Goal: Task Accomplishment & Management: Use online tool/utility

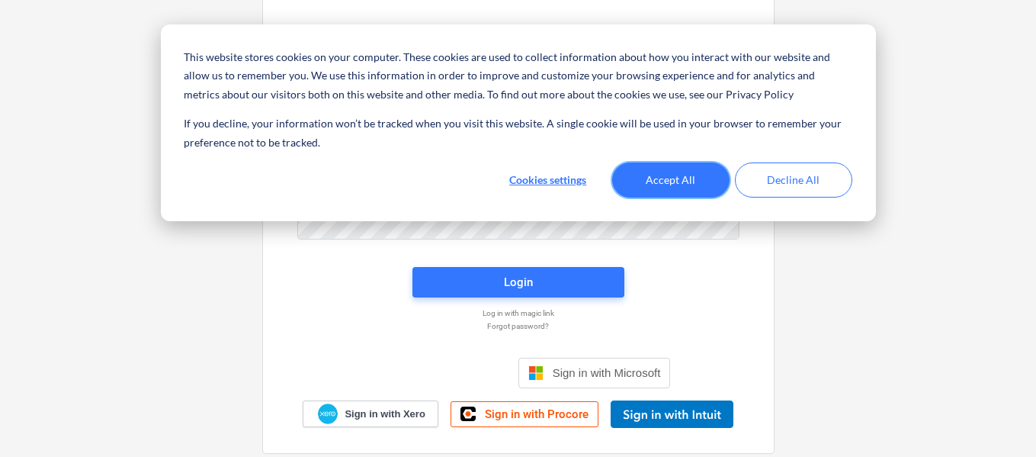
click at [666, 182] on button "Accept All" at bounding box center [670, 179] width 117 height 35
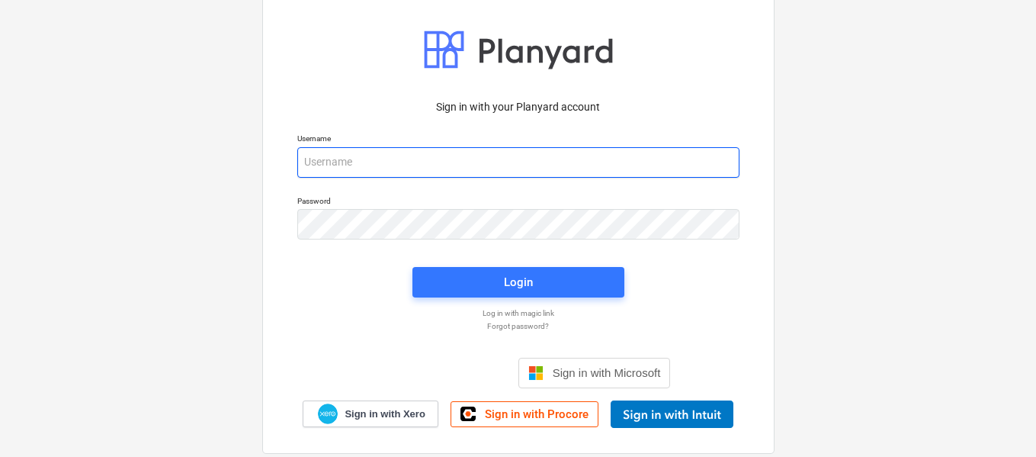
click at [436, 160] on input "email" at bounding box center [518, 162] width 442 height 30
type input "edwards+l15@lamanzanapanama.com"
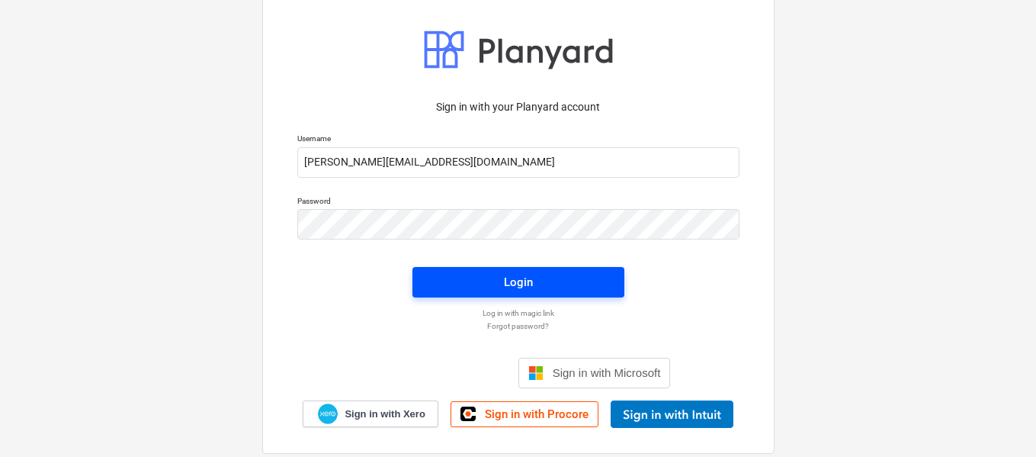
click at [461, 283] on span "Login" at bounding box center [518, 282] width 175 height 20
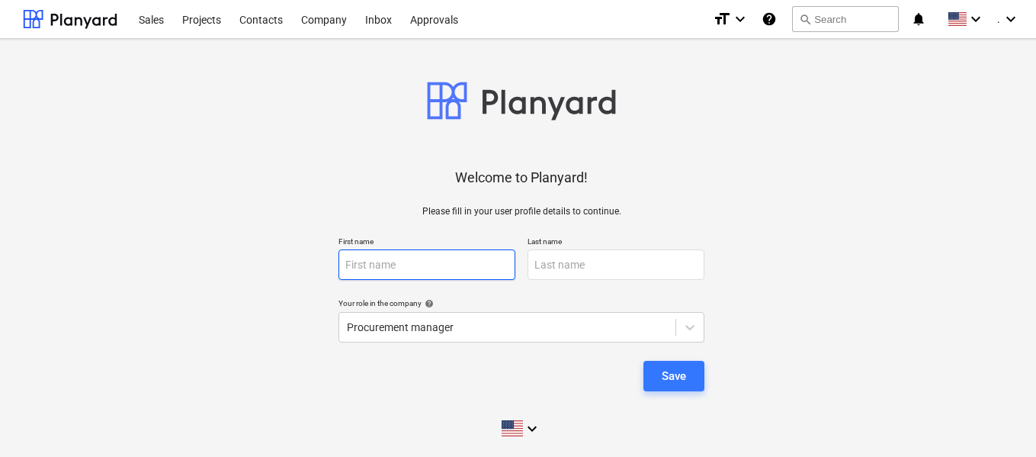
click at [470, 255] on input "text" at bounding box center [426, 264] width 177 height 30
type input "Edwards"
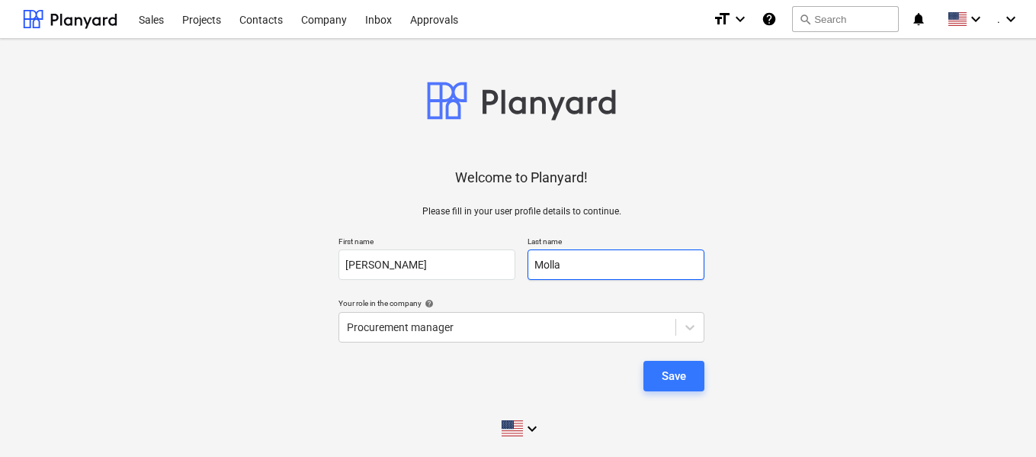
type input "Molla"
click at [803, 313] on div "Welcome to Planyard! Please fill in your user profile details to continue. Firs…" at bounding box center [521, 249] width 997 height 396
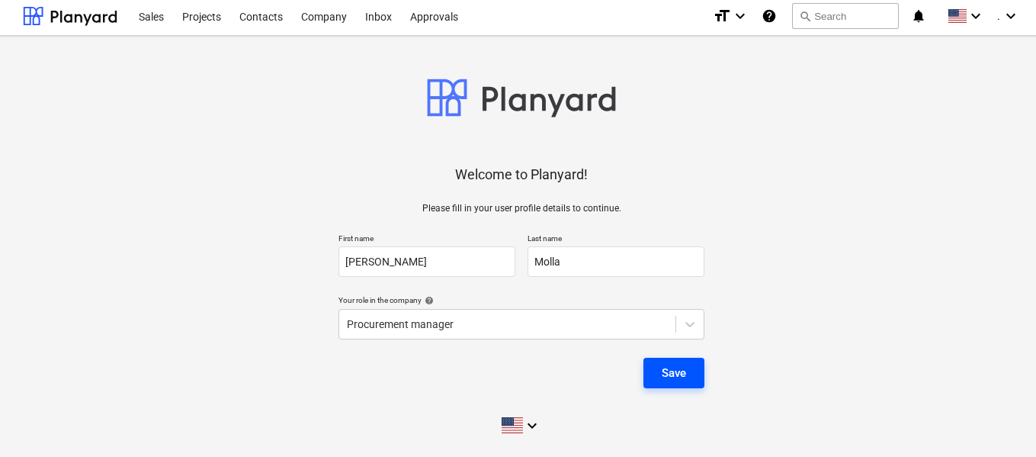
click at [670, 373] on div "Save" at bounding box center [674, 373] width 24 height 20
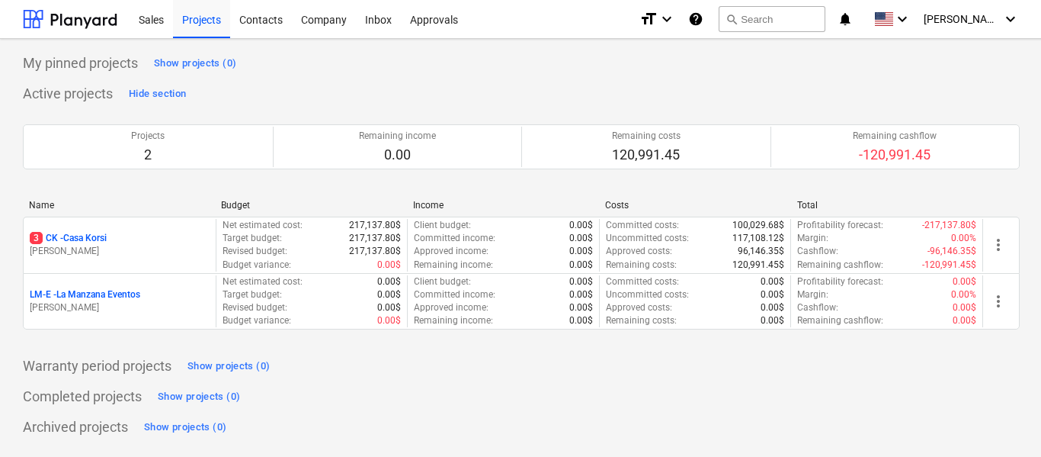
click at [681, 362] on div "Warranty period projects Show projects (0)" at bounding box center [521, 366] width 997 height 24
click at [912, 16] on icon "keyboard_arrow_down" at bounding box center [902, 19] width 18 height 18
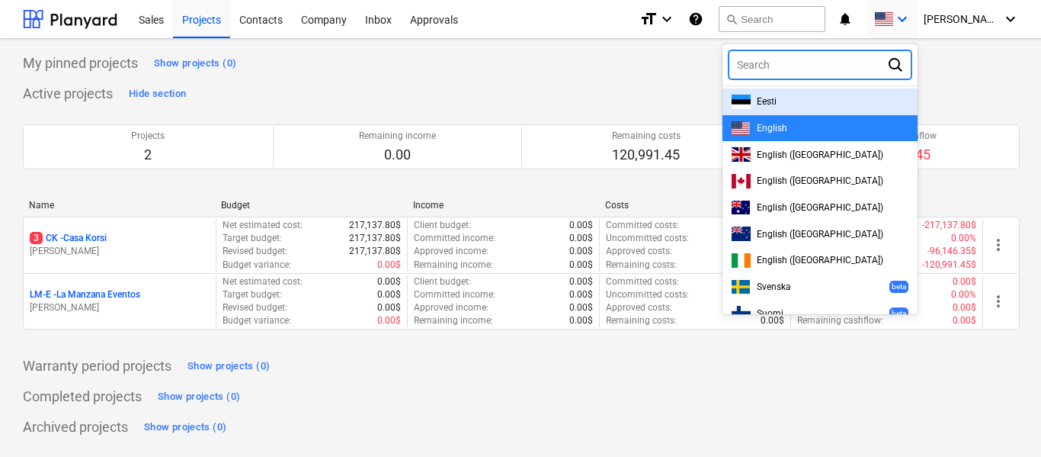
click at [981, 85] on div at bounding box center [520, 228] width 1041 height 457
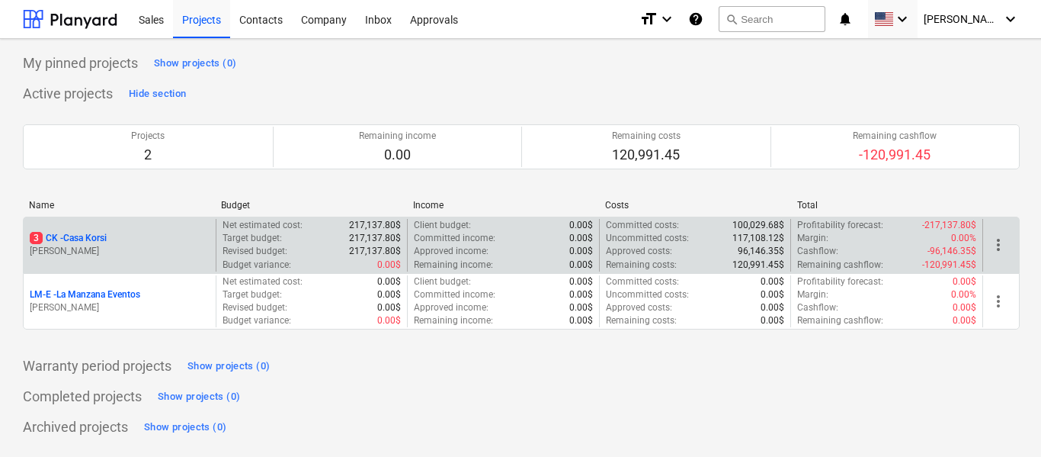
click at [1005, 243] on span "more_vert" at bounding box center [998, 245] width 18 height 18
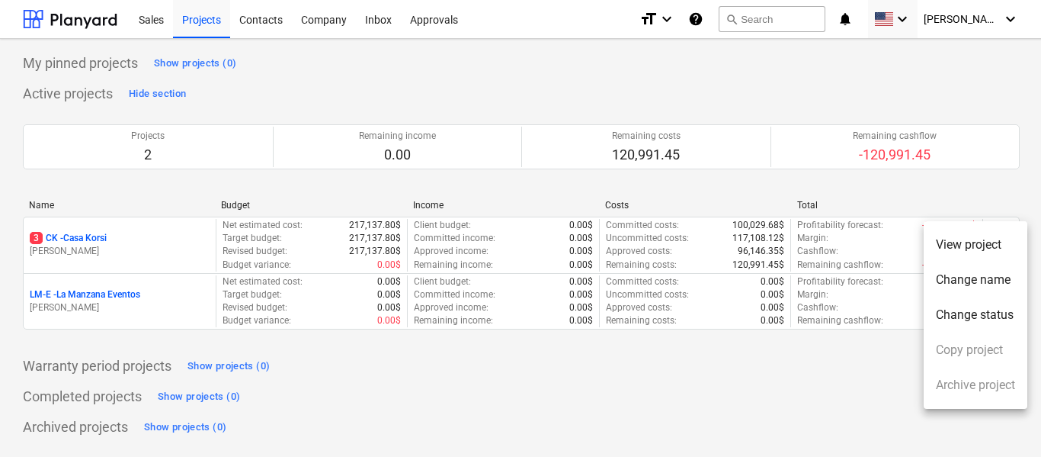
click at [826, 359] on div at bounding box center [520, 228] width 1041 height 457
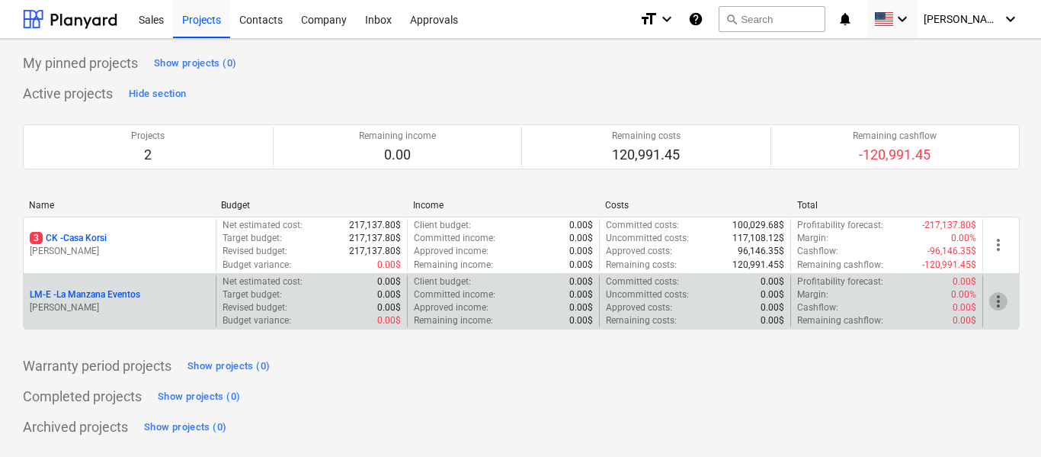
click at [1004, 297] on span "more_vert" at bounding box center [998, 301] width 18 height 18
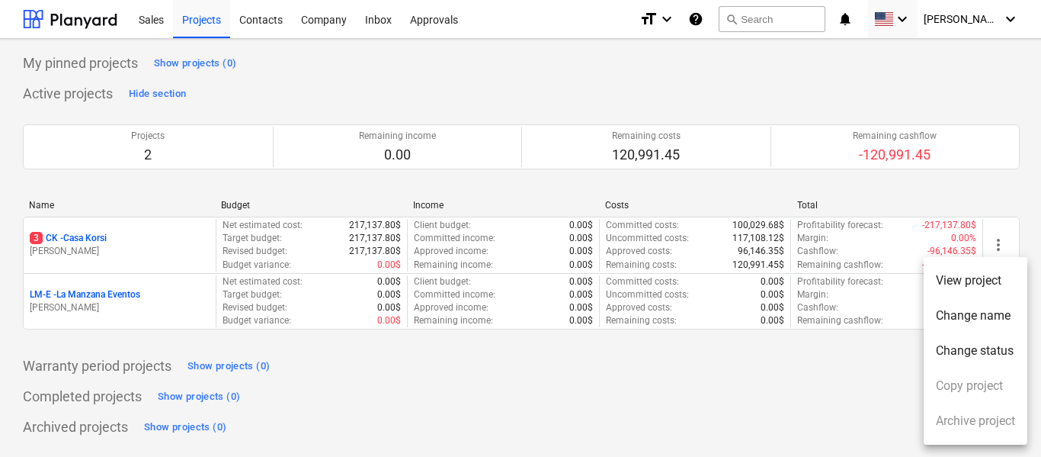
click at [486, 386] on div at bounding box center [520, 228] width 1041 height 457
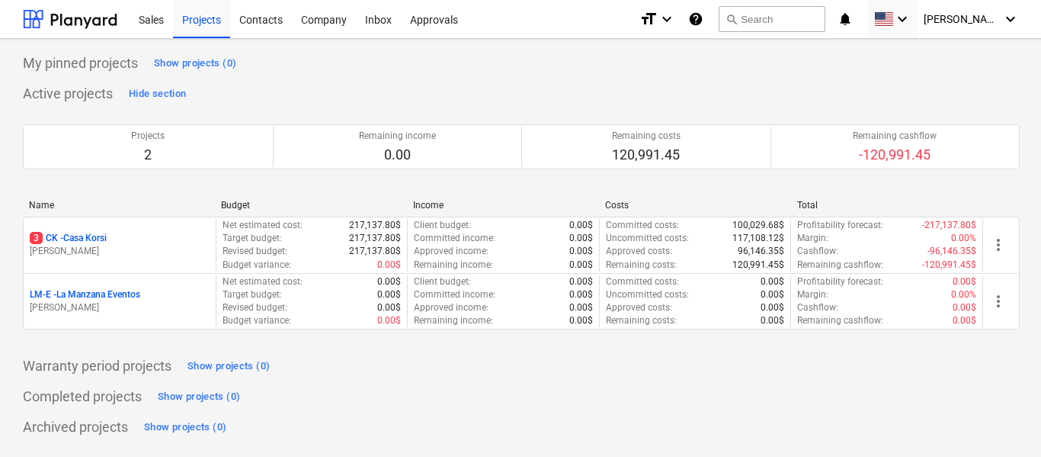
drag, startPoint x: 152, startPoint y: 315, endPoint x: 441, endPoint y: 422, distance: 308.7
click at [441, 422] on div "Archived projects Show projects (0)" at bounding box center [521, 427] width 997 height 24
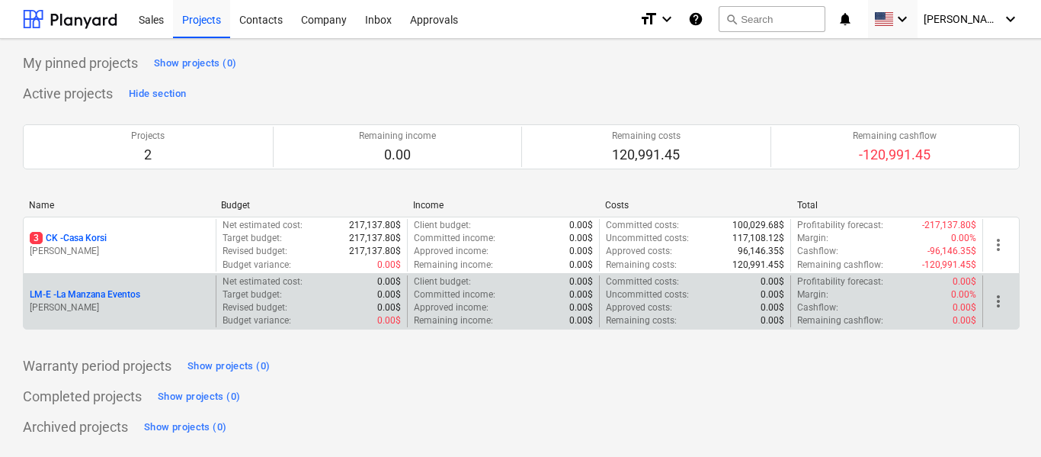
click at [95, 293] on p "LM-E - La Manzana Eventos" at bounding box center [85, 294] width 111 height 13
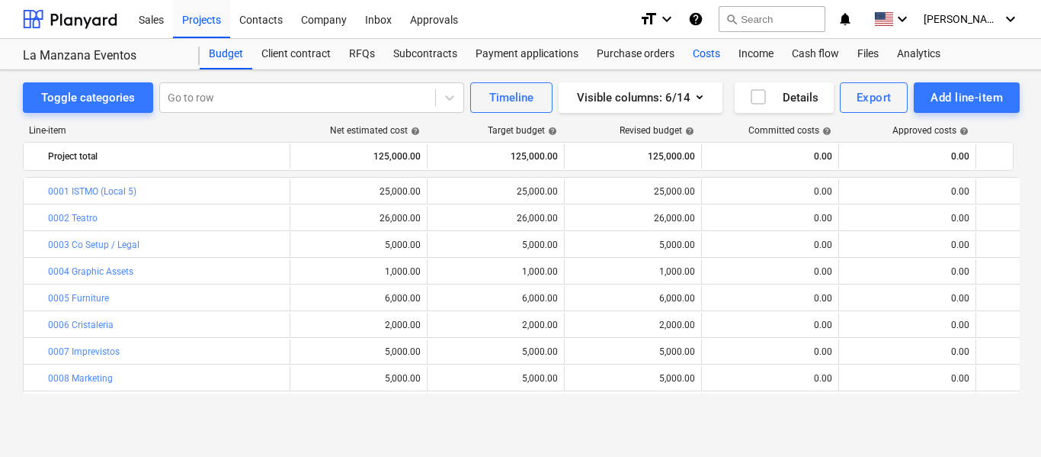
click at [713, 51] on div "Costs" at bounding box center [707, 54] width 46 height 30
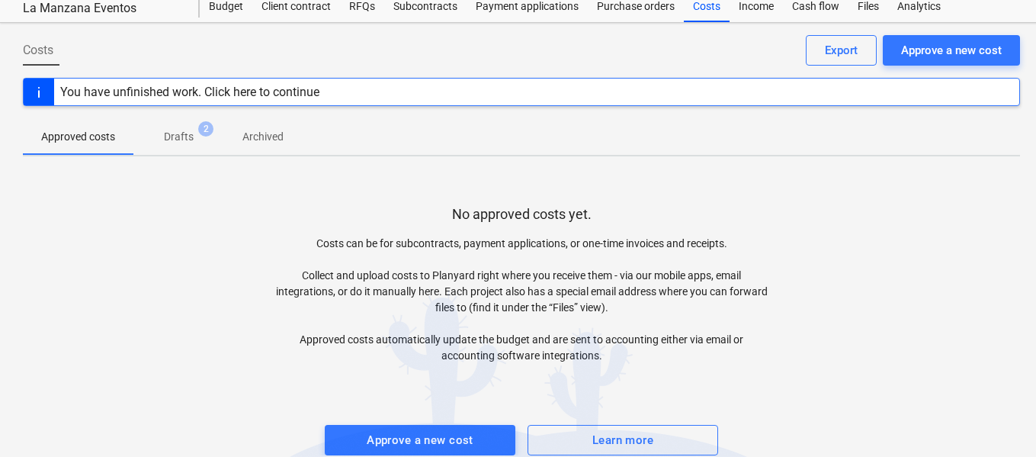
scroll to position [70, 0]
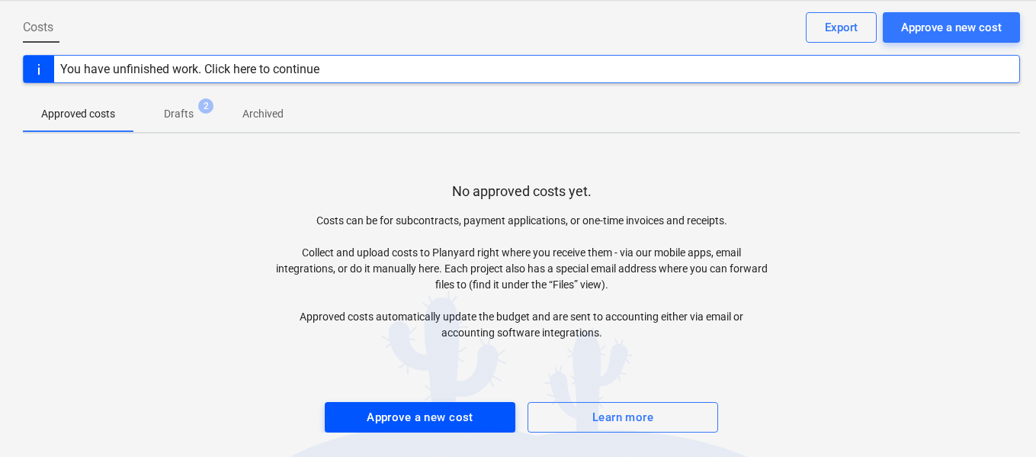
click at [413, 421] on div "Approve a new cost" at bounding box center [420, 417] width 107 height 20
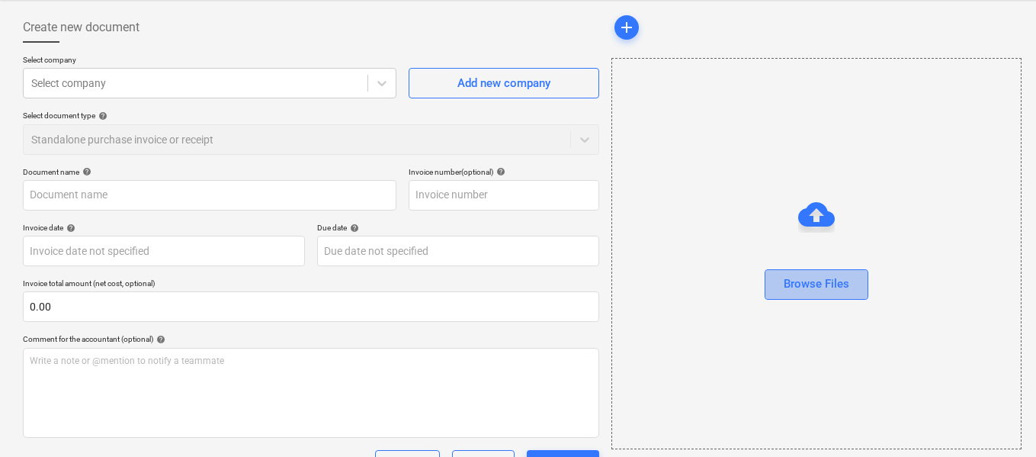
click at [828, 291] on div "Browse Files" at bounding box center [817, 284] width 66 height 20
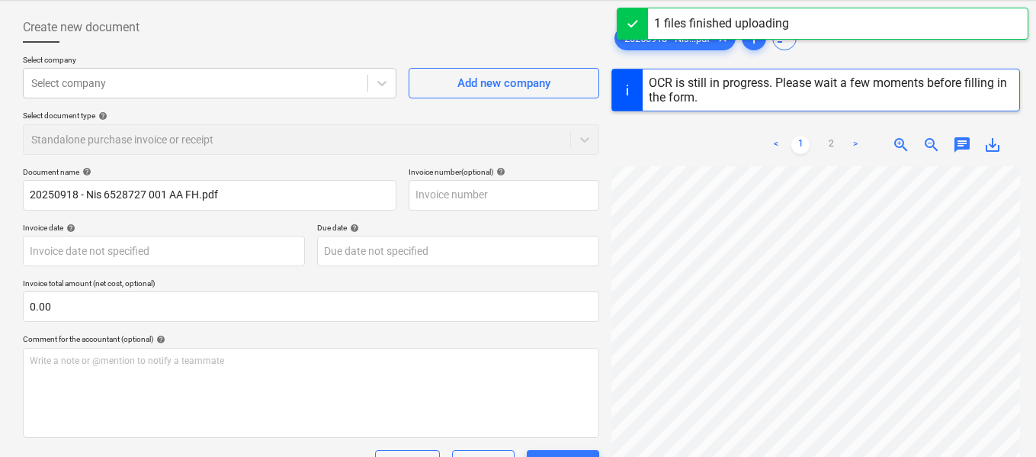
click at [280, 52] on div at bounding box center [311, 49] width 576 height 12
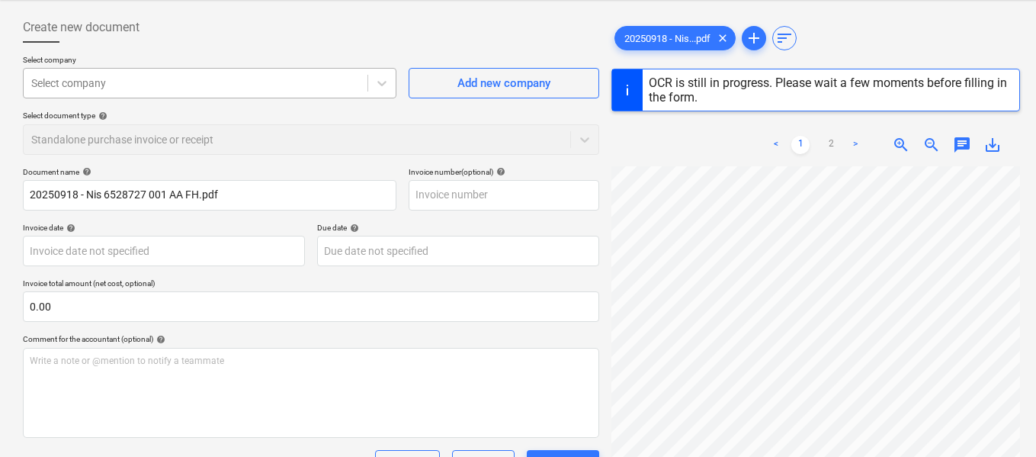
click at [264, 76] on div at bounding box center [195, 82] width 329 height 15
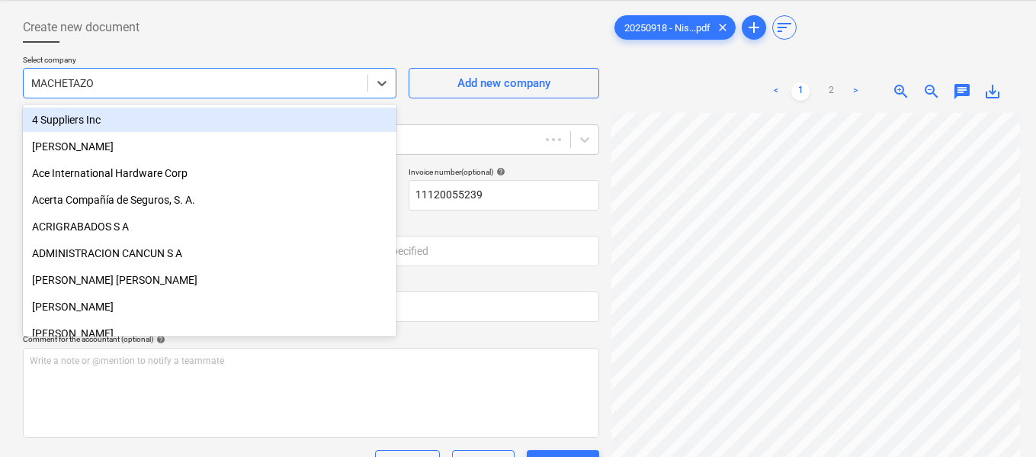
type input "11120055239"
click at [537, 84] on div "Add new company" at bounding box center [503, 83] width 93 height 20
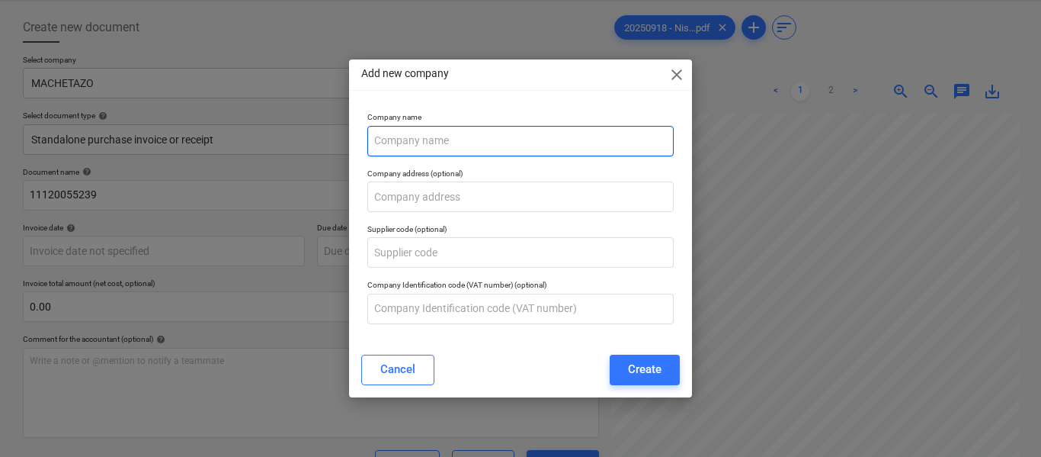
click at [485, 146] on input "text" at bounding box center [520, 141] width 306 height 30
type input "Test"
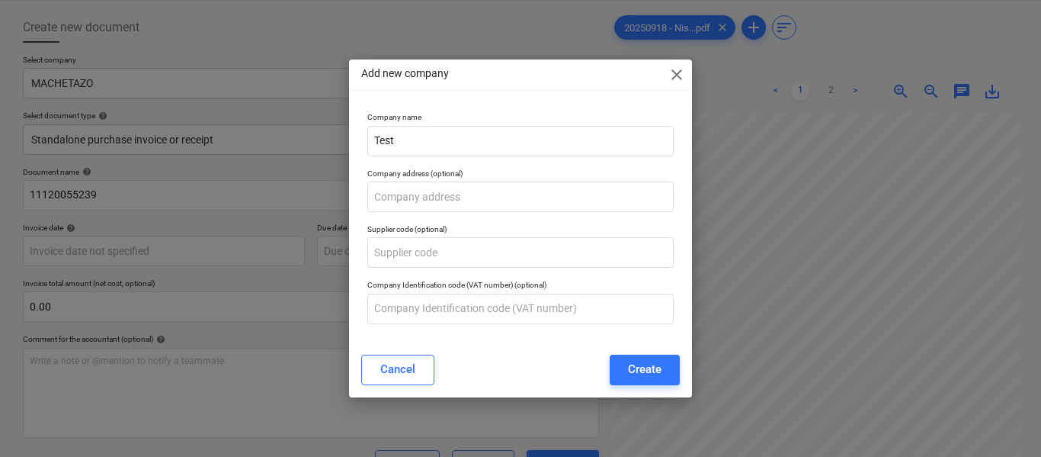
click at [511, 230] on p "Supplier code (optional)" at bounding box center [520, 230] width 306 height 13
click at [501, 264] on input "text" at bounding box center [520, 252] width 306 height 30
click at [633, 373] on div "Create" at bounding box center [645, 369] width 34 height 20
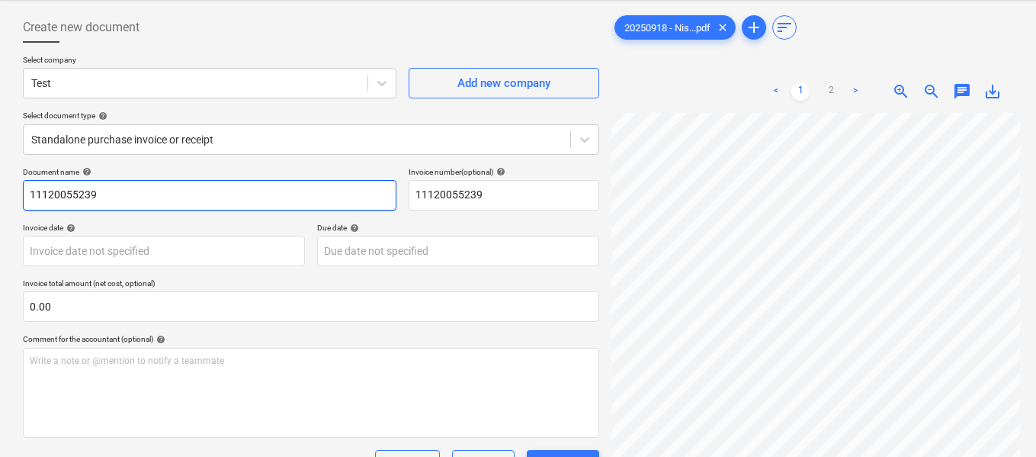
scroll to position [191, 0]
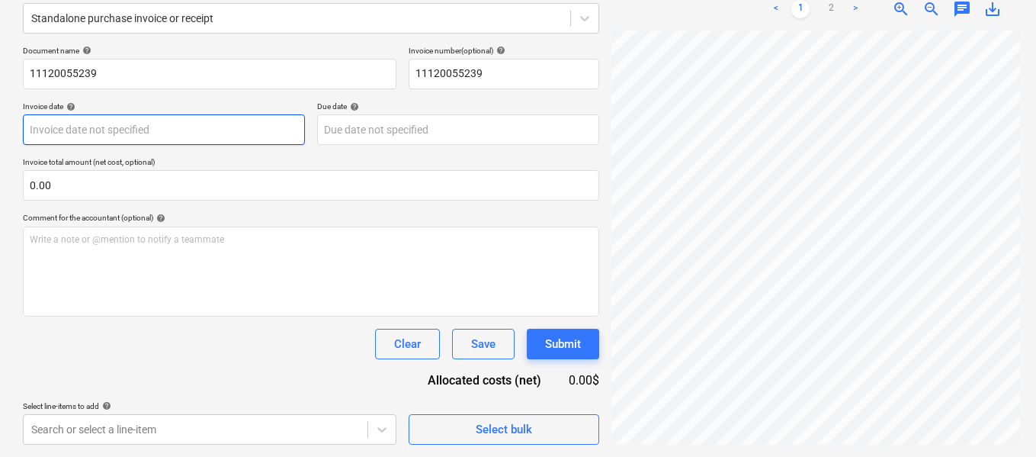
click at [210, 126] on body "Sales Projects Contacts Company Inbox Approvals format_size keyboard_arrow_down…" at bounding box center [518, 37] width 1036 height 457
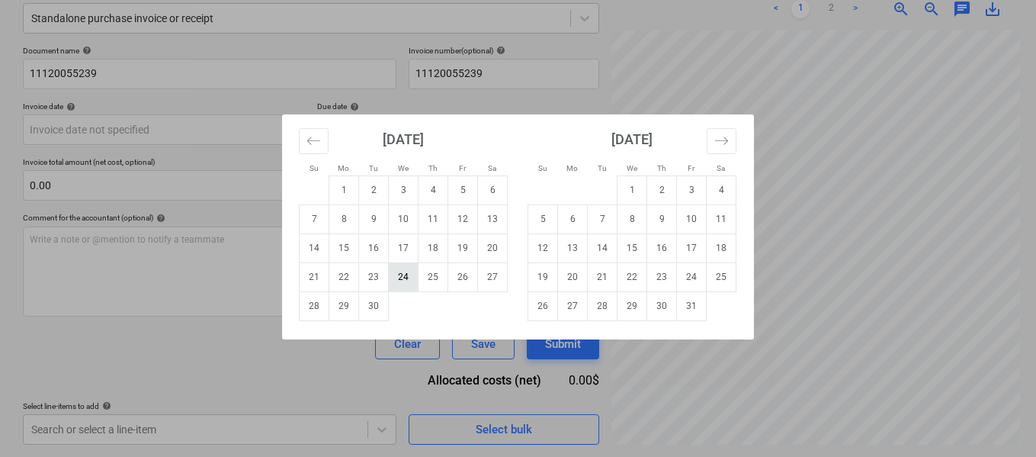
click at [403, 280] on td "24" at bounding box center [404, 276] width 30 height 29
type input "[DATE]"
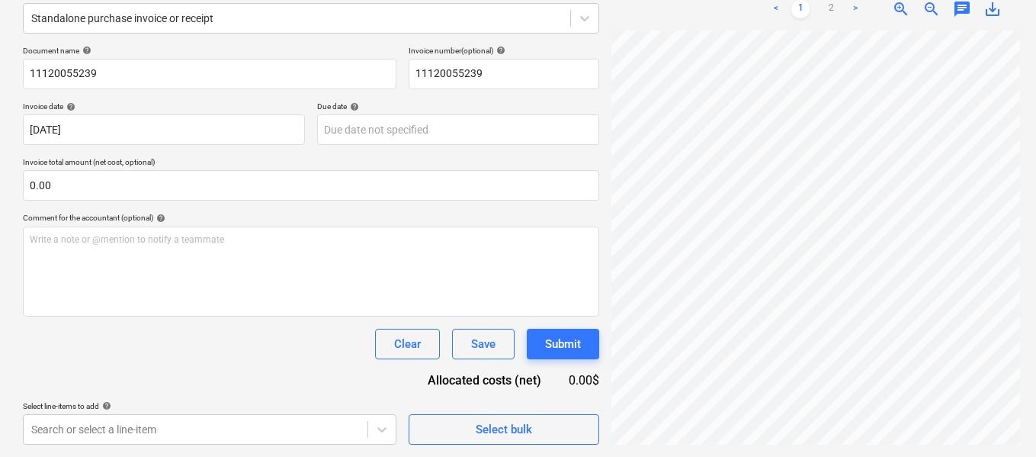
click at [253, 201] on div "Document name help 11120055239 Invoice number (optional) help 11120055239 Invoi…" at bounding box center [311, 245] width 576 height 399
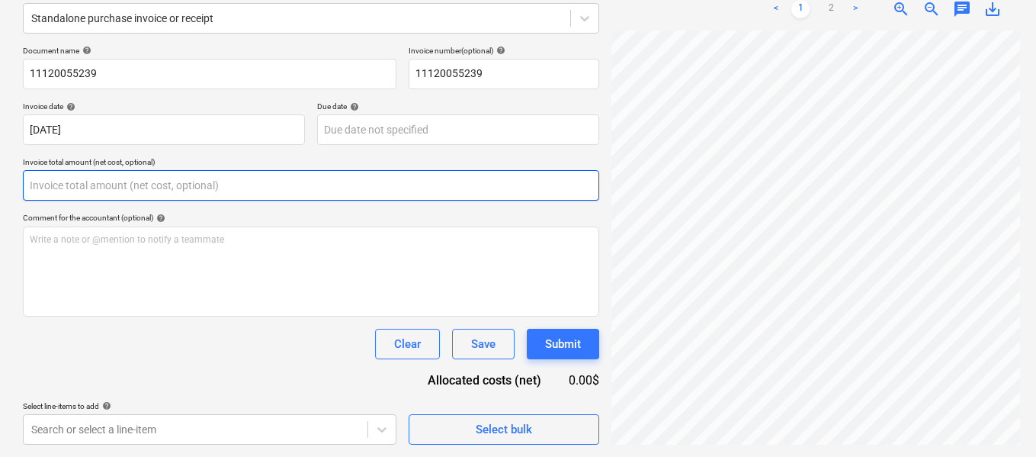
click at [253, 193] on input "text" at bounding box center [311, 185] width 576 height 30
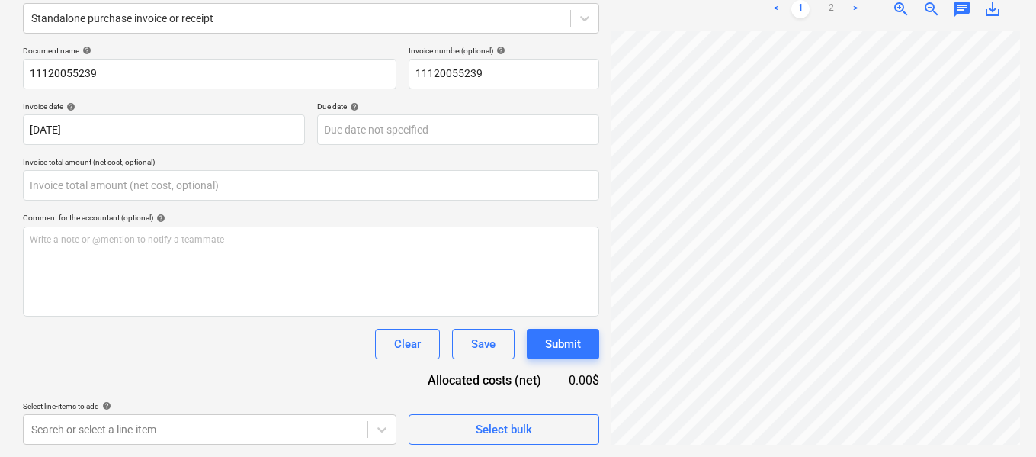
type input "0.00"
click at [262, 346] on div "Clear Save Submit" at bounding box center [311, 344] width 576 height 30
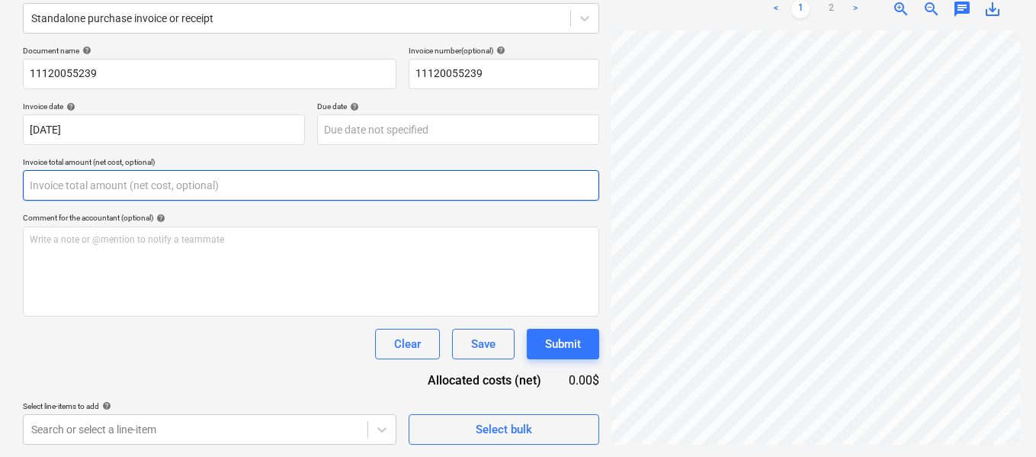
click at [223, 191] on input "text" at bounding box center [311, 185] width 576 height 30
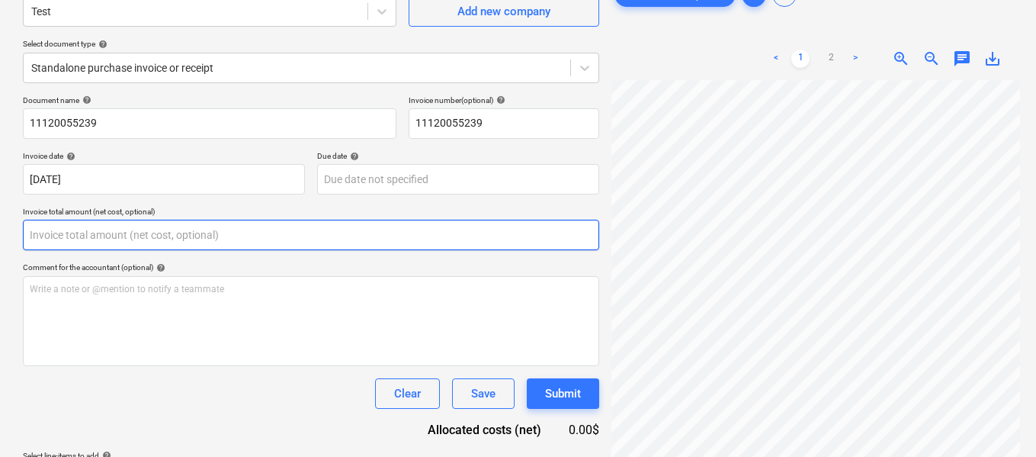
scroll to position [115, 0]
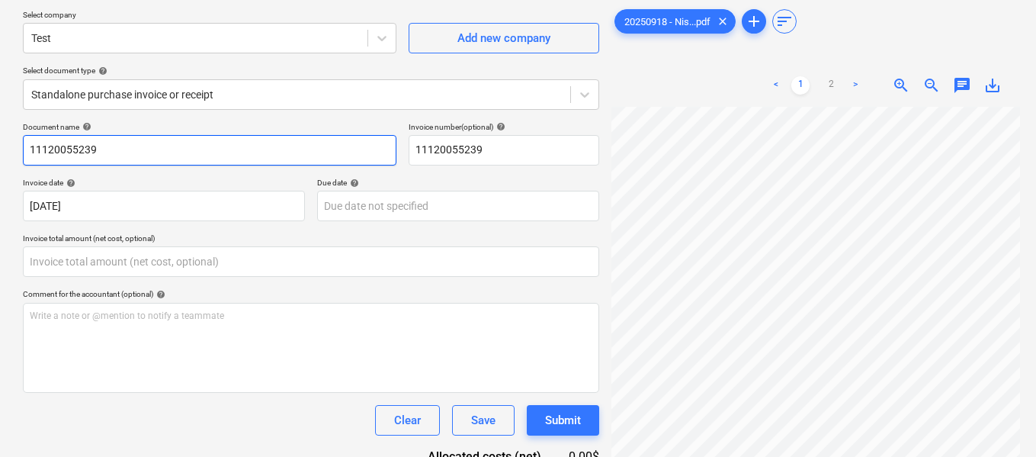
type input "0.00"
click at [216, 158] on input "11120055239" at bounding box center [210, 150] width 374 height 30
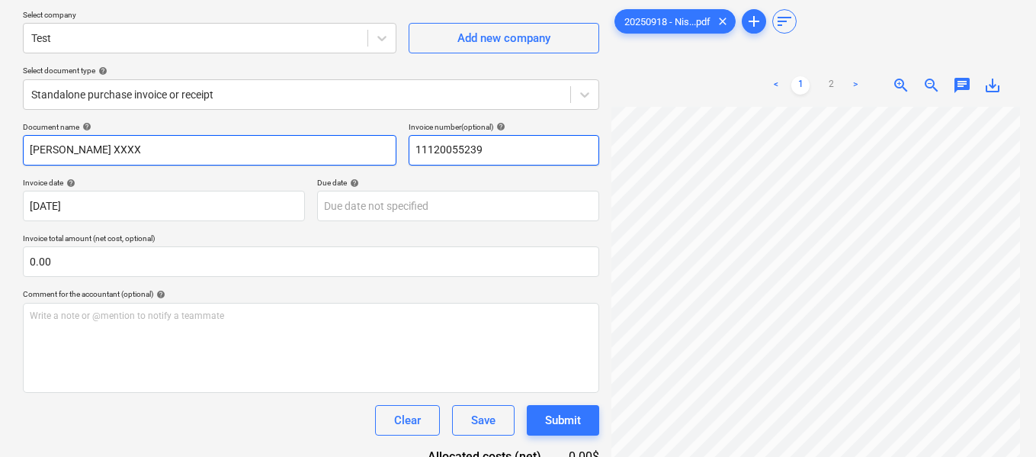
type input "[PERSON_NAME] XXXX"
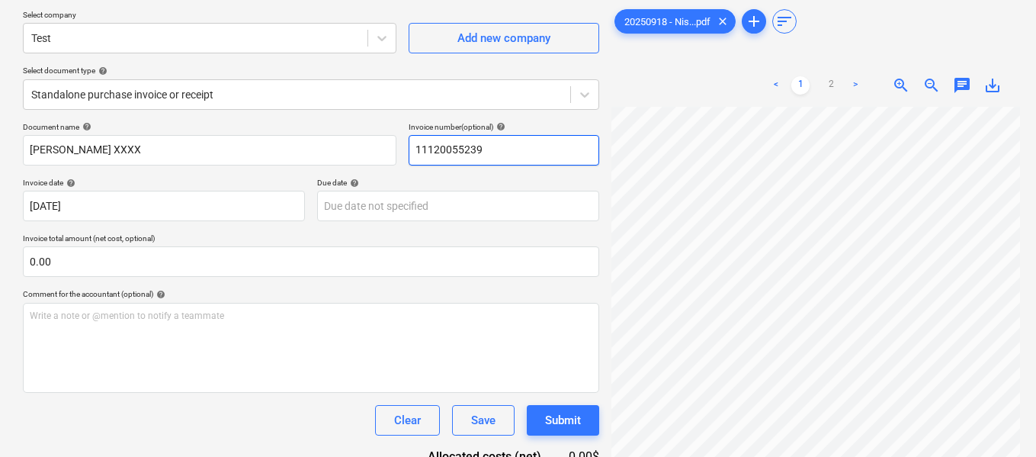
click at [476, 165] on input "11120055239" at bounding box center [504, 150] width 191 height 30
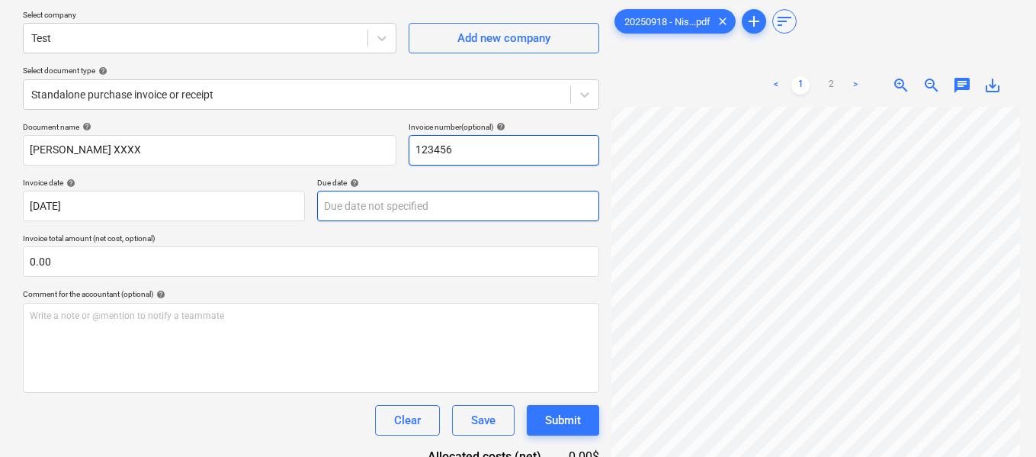
type input "123456"
click at [359, 207] on body "Sales Projects Contacts Company Inbox Approvals format_size keyboard_arrow_down…" at bounding box center [518, 113] width 1036 height 457
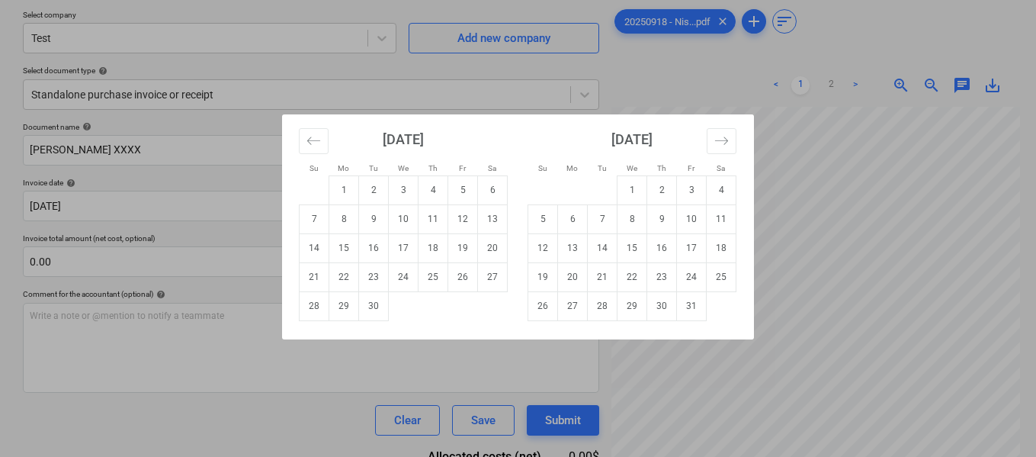
click at [243, 240] on div "Su Mo Tu We Th Fr Sa Su Mo Tu We Th Fr Sa [DATE] 1 2 3 4 5 6 7 8 9 10 11 12 13 …" at bounding box center [518, 228] width 1036 height 457
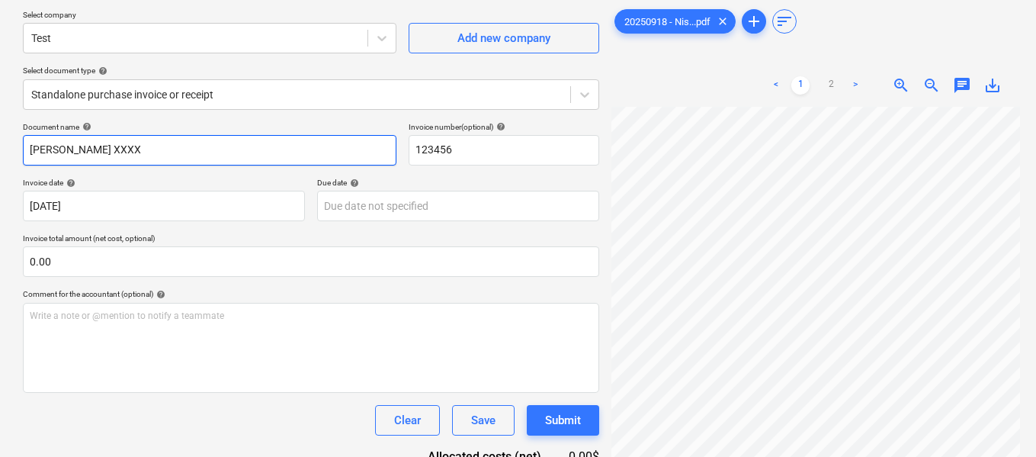
click at [245, 159] on input "[PERSON_NAME] XXXX" at bounding box center [210, 150] width 374 height 30
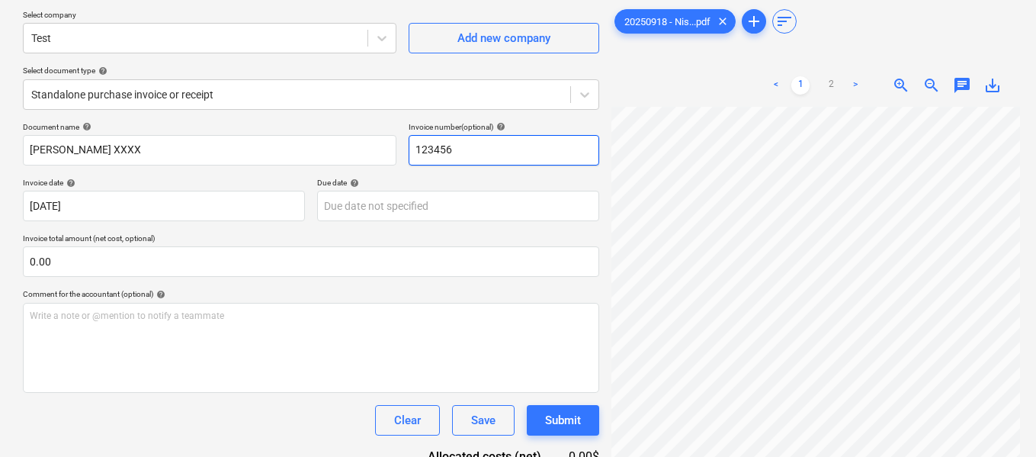
click at [499, 157] on input "123456" at bounding box center [504, 150] width 191 height 30
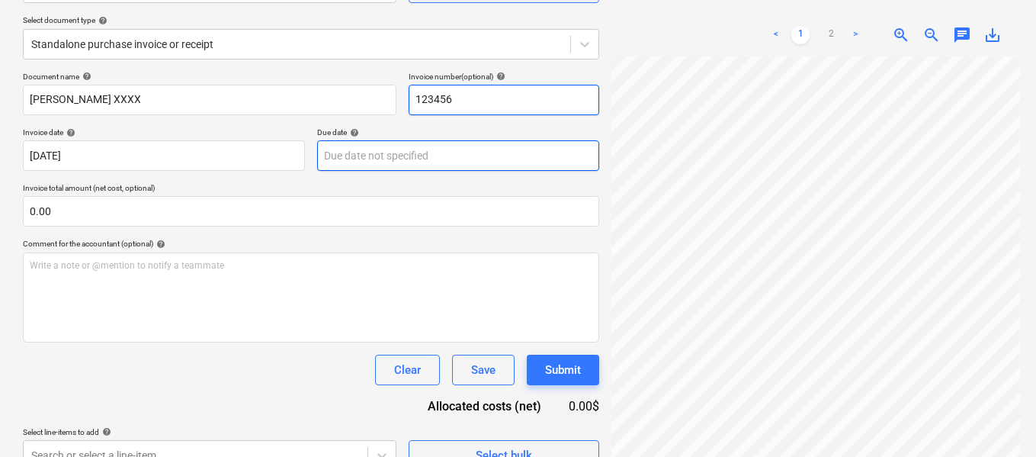
scroll to position [191, 0]
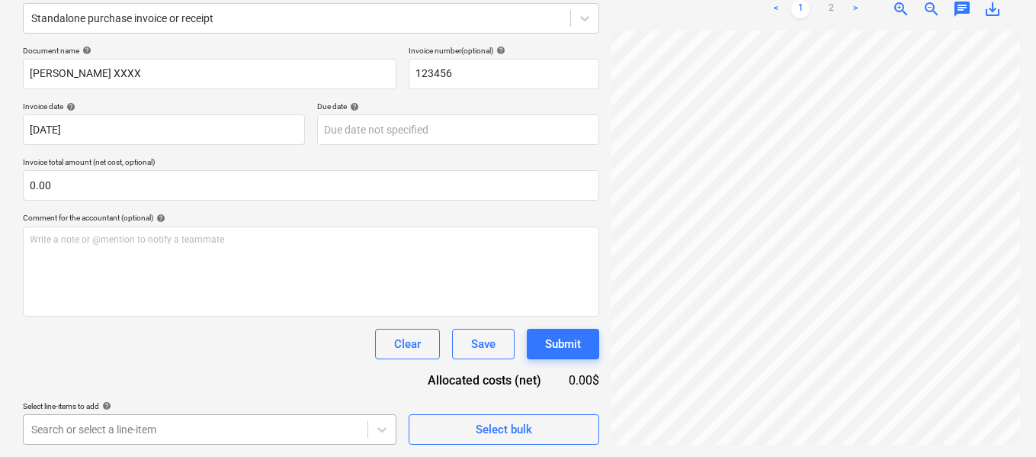
click at [187, 265] on body "Sales Projects Contacts Company Inbox Approvals format_size keyboard_arrow_down…" at bounding box center [518, 37] width 1036 height 457
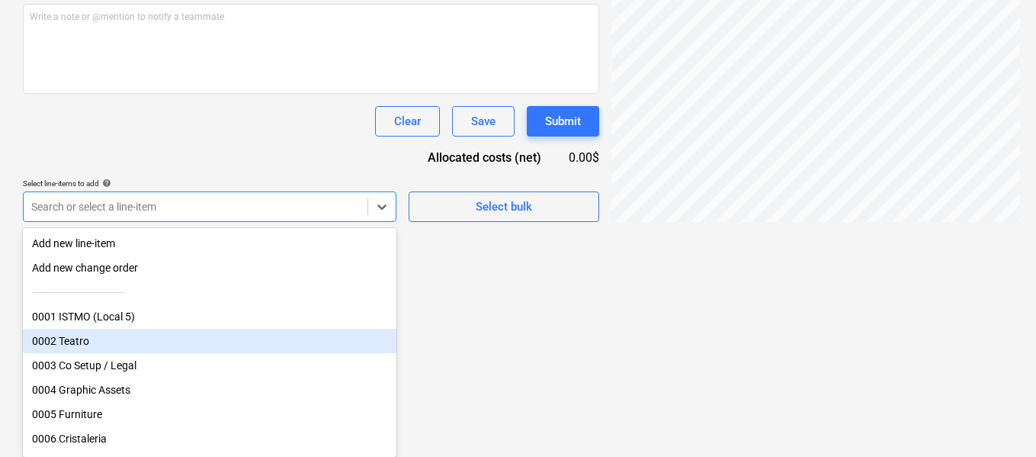
click at [255, 351] on div "0002 Teatro" at bounding box center [210, 341] width 374 height 24
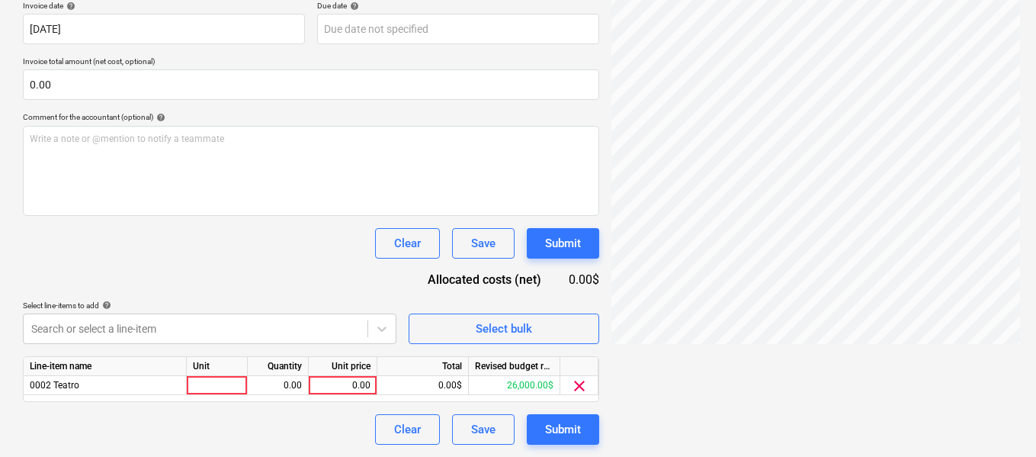
click at [352, 389] on div "0.00" at bounding box center [343, 385] width 56 height 19
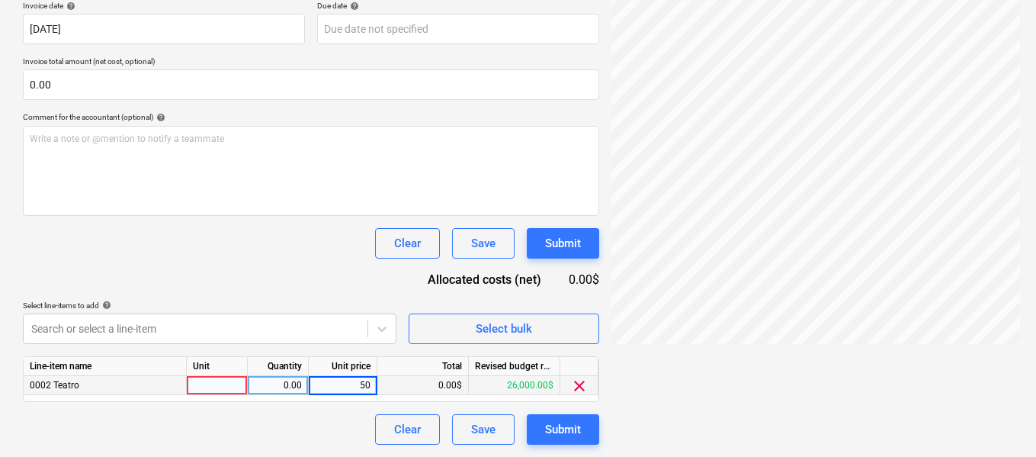
type input "500"
click at [321, 422] on div "Clear Save Submit" at bounding box center [311, 429] width 576 height 30
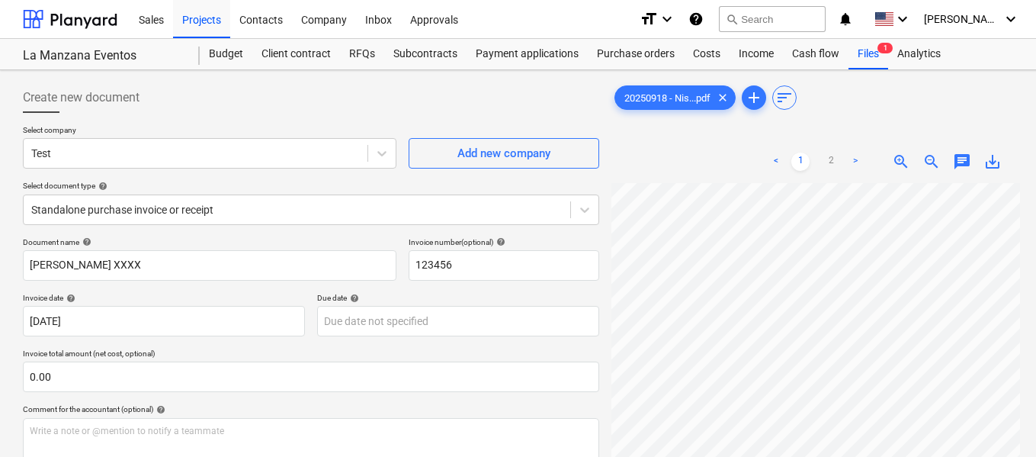
scroll to position [139, 0]
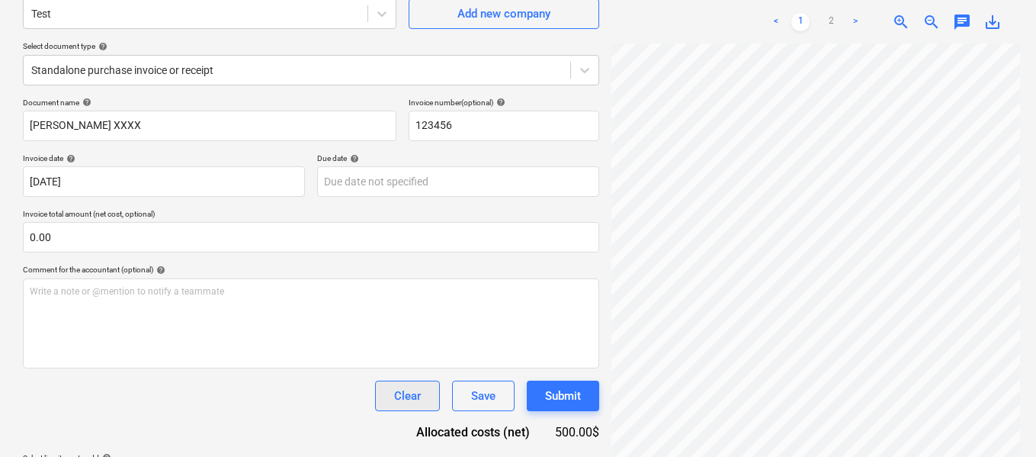
click at [403, 401] on div "Clear" at bounding box center [407, 396] width 27 height 20
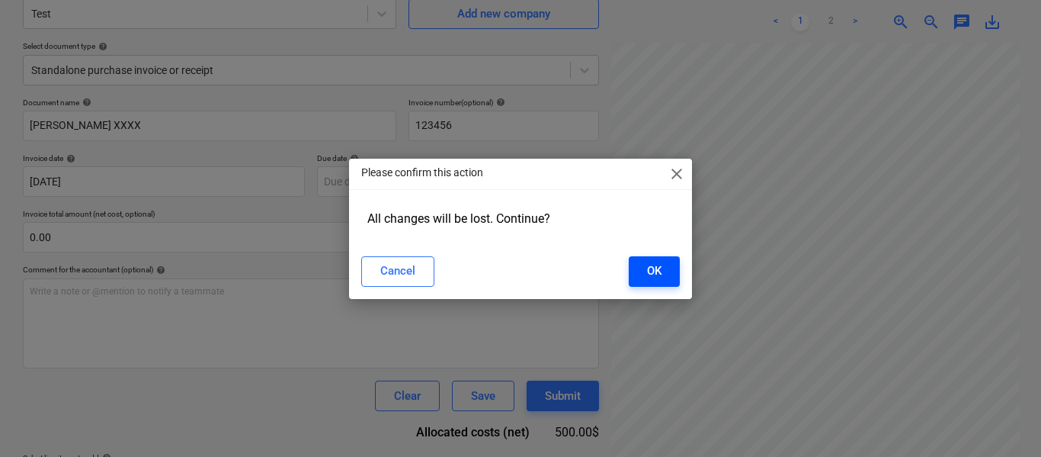
click at [662, 271] on button "OK" at bounding box center [654, 271] width 51 height 30
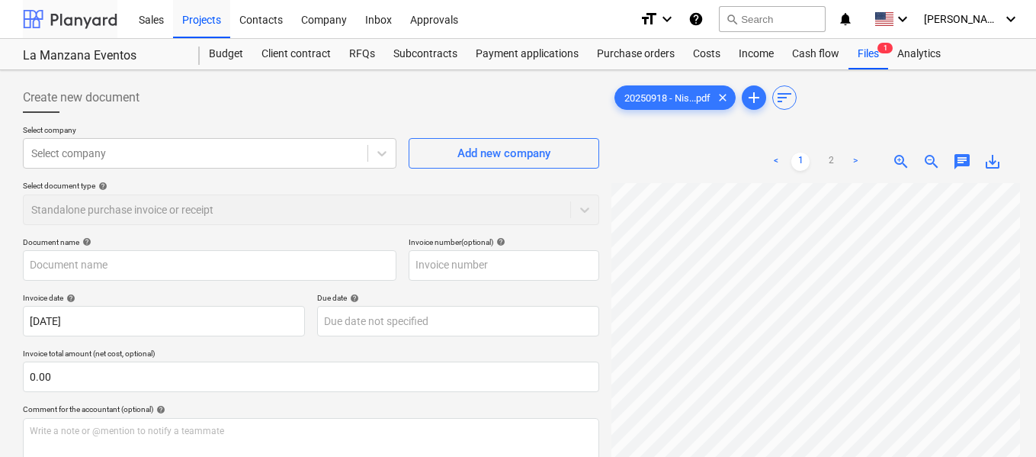
click at [85, 17] on div at bounding box center [70, 19] width 95 height 38
